Goal: Check status: Check status

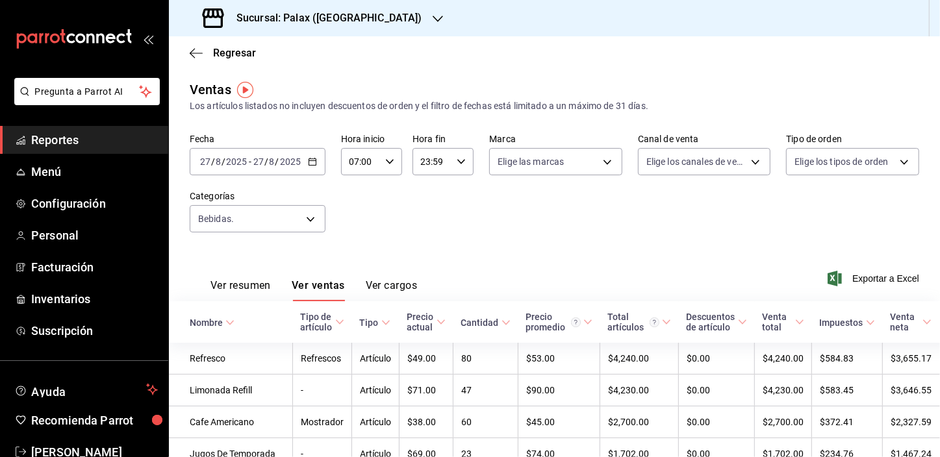
click at [355, 162] on input "07:00" at bounding box center [360, 162] width 39 height 26
click at [359, 211] on span "15" at bounding box center [355, 207] width 10 height 10
click at [481, 229] on div at bounding box center [470, 228] width 940 height 457
type input "15:00"
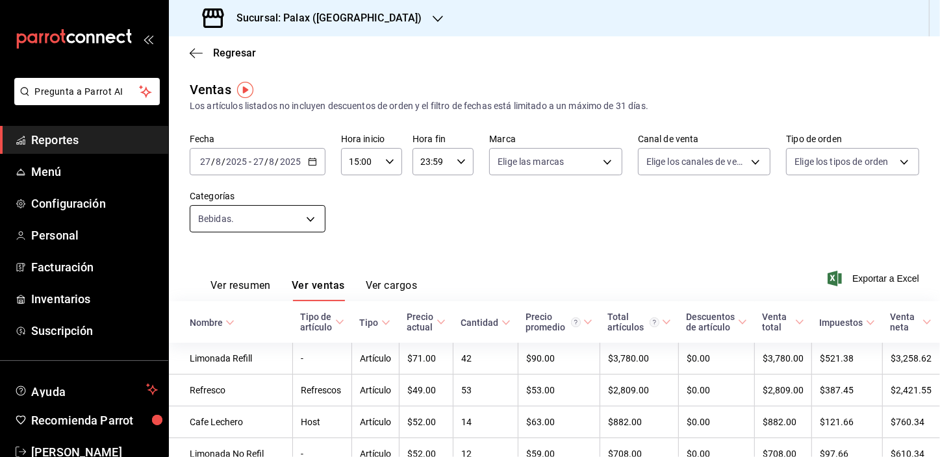
click at [233, 221] on body "Pregunta a Parrot AI Reportes Menú Configuración Personal Facturación Inventari…" at bounding box center [470, 228] width 940 height 457
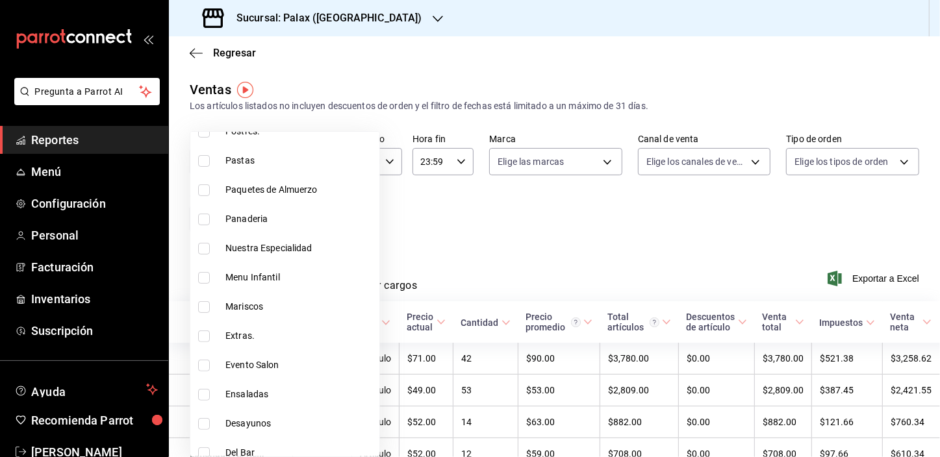
scroll to position [531, 0]
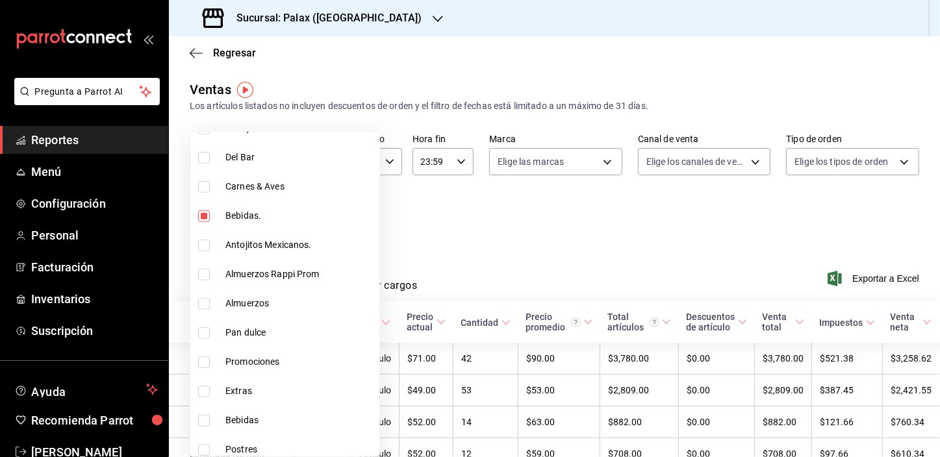
click at [201, 208] on li "Bebidas." at bounding box center [284, 215] width 189 height 29
checkbox input "false"
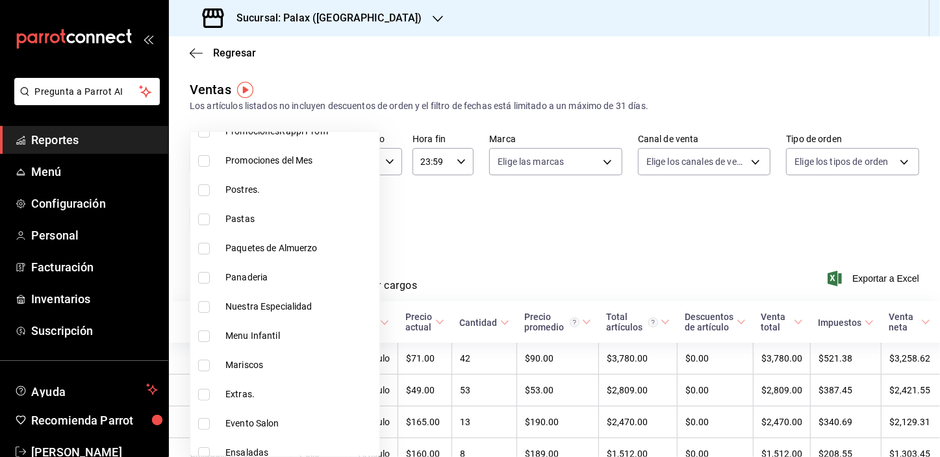
scroll to position [177, 0]
click at [201, 279] on input "checkbox" at bounding box center [204, 279] width 12 height 12
checkbox input "true"
type input "90d14028-a2c9-4fb8-b762-41d9ea373592"
click at [418, 230] on div at bounding box center [470, 228] width 940 height 457
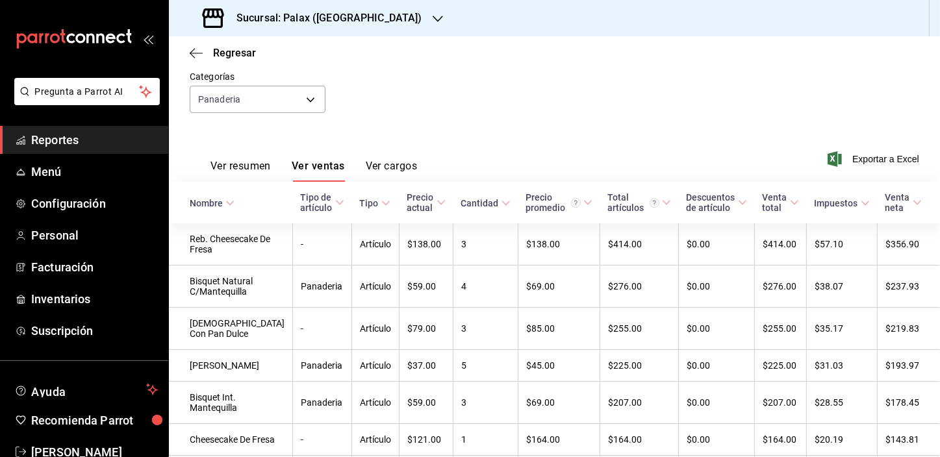
scroll to position [82, 0]
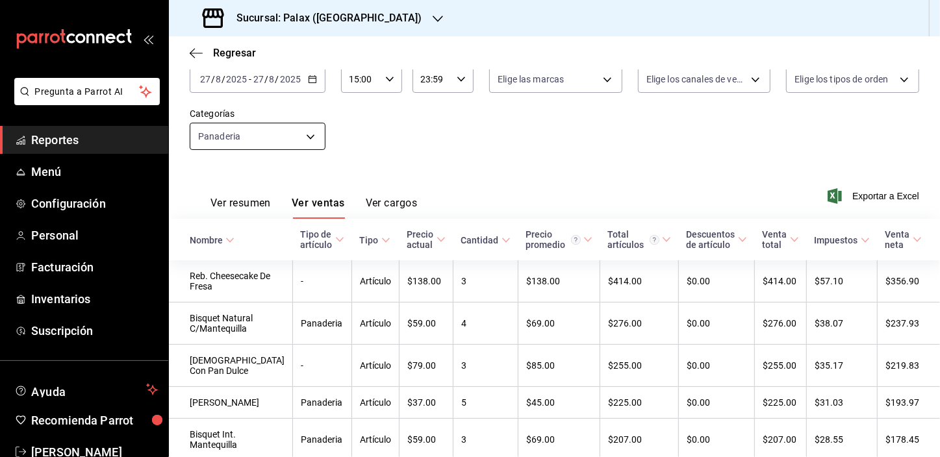
click at [277, 136] on body "Pregunta a Parrot AI Reportes Menú Configuración Personal Facturación Inventari…" at bounding box center [470, 228] width 940 height 457
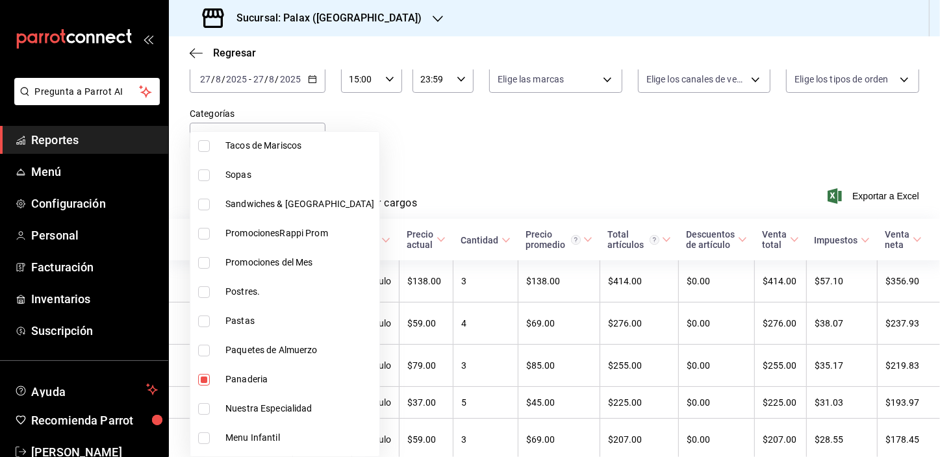
scroll to position [177, 0]
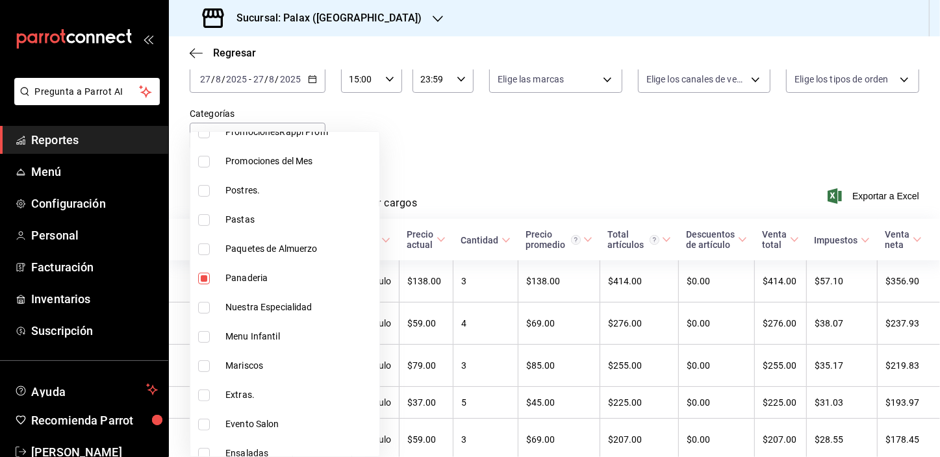
click at [200, 273] on input "checkbox" at bounding box center [204, 279] width 12 height 12
checkbox input "false"
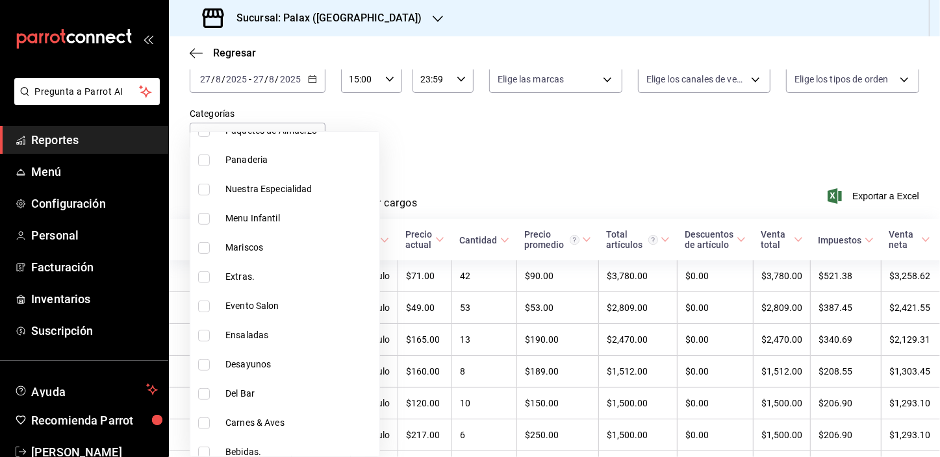
scroll to position [354, 0]
click at [208, 334] on input "checkbox" at bounding box center [204, 335] width 12 height 12
checkbox input "true"
type input "e5fa14e2-c7bb-4afd-b0cf-6d1a2447c4a1"
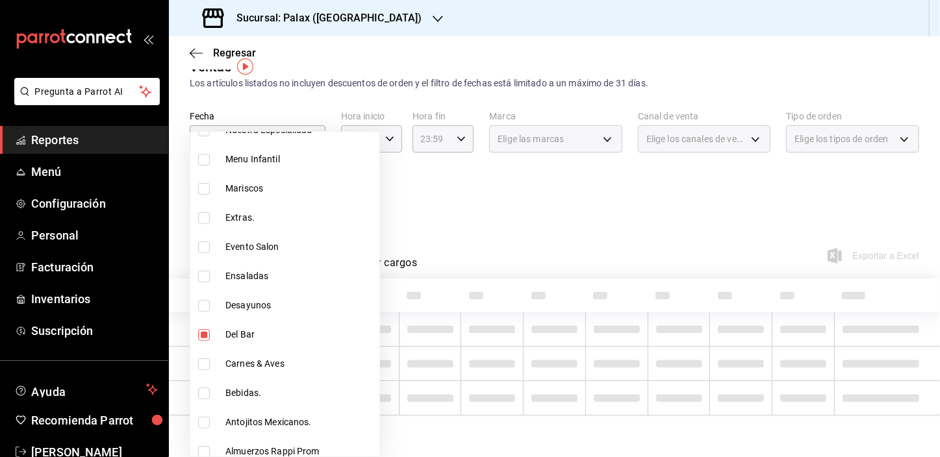
scroll to position [23, 0]
click at [499, 193] on div at bounding box center [470, 228] width 940 height 457
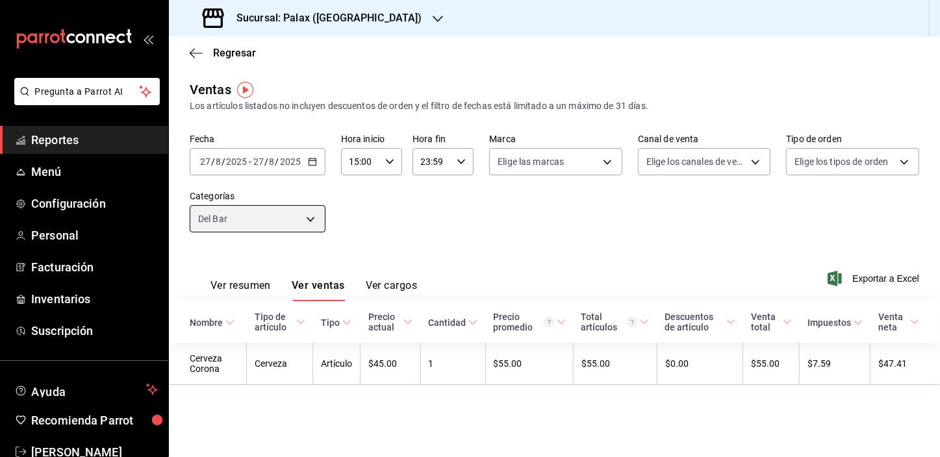
scroll to position [0, 0]
